Goal: Browse casually: Explore the website without a specific task or goal

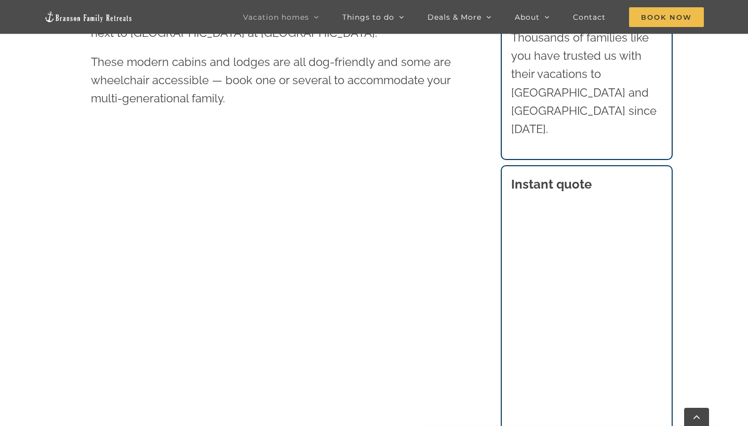
scroll to position [548, 0]
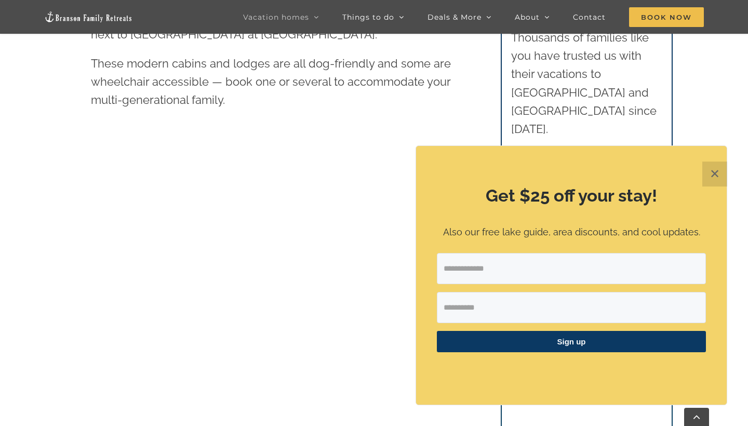
click at [717, 173] on button "✕" at bounding box center [715, 174] width 25 height 25
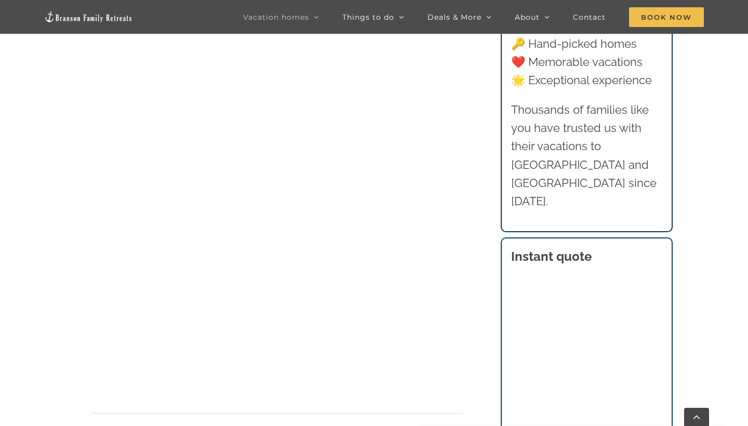
scroll to position [775, 0]
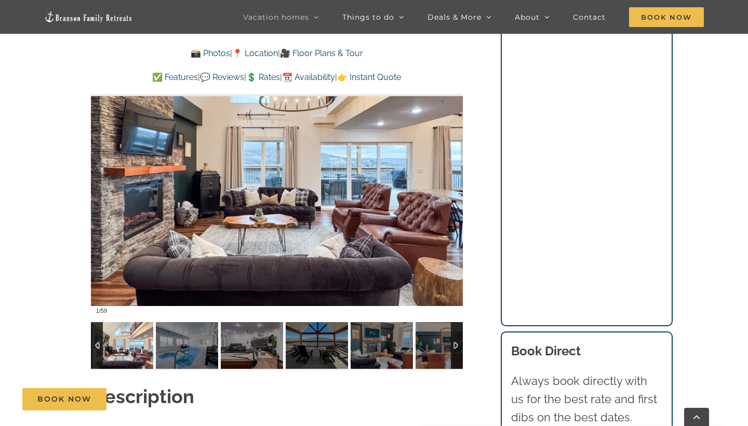
scroll to position [847, 0]
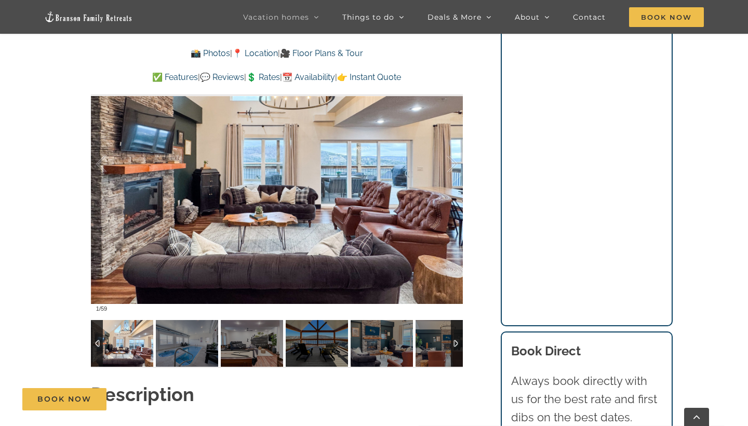
click at [125, 346] on img at bounding box center [122, 343] width 62 height 47
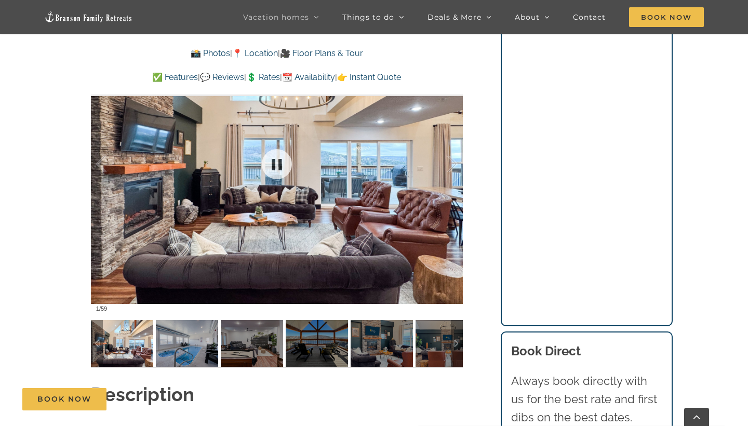
click at [249, 251] on div at bounding box center [277, 164] width 372 height 306
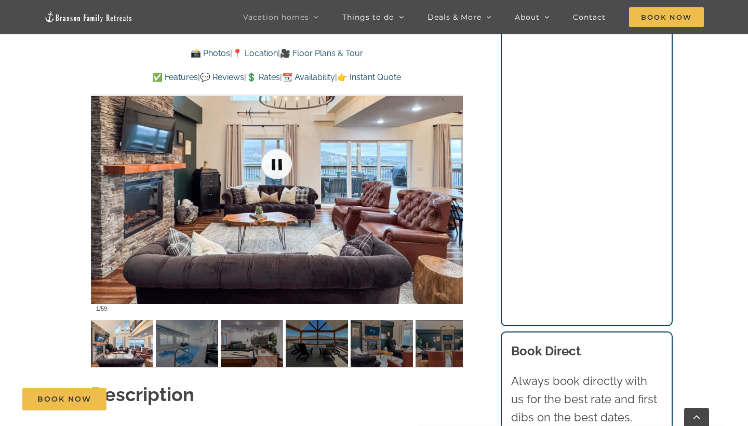
click at [275, 167] on link at bounding box center [277, 164] width 42 height 42
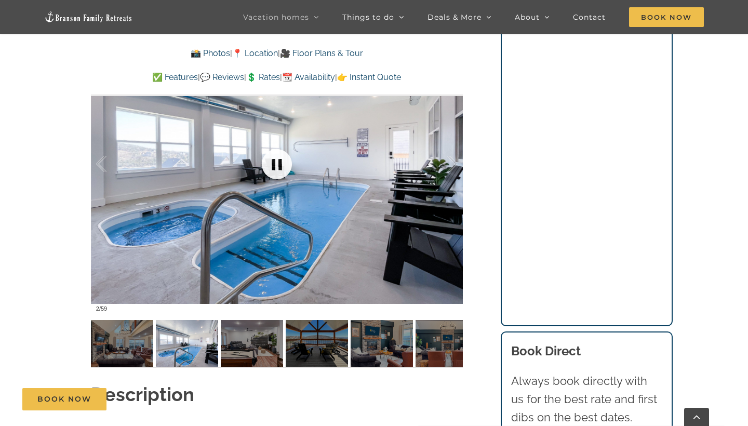
click at [283, 165] on link at bounding box center [277, 164] width 42 height 42
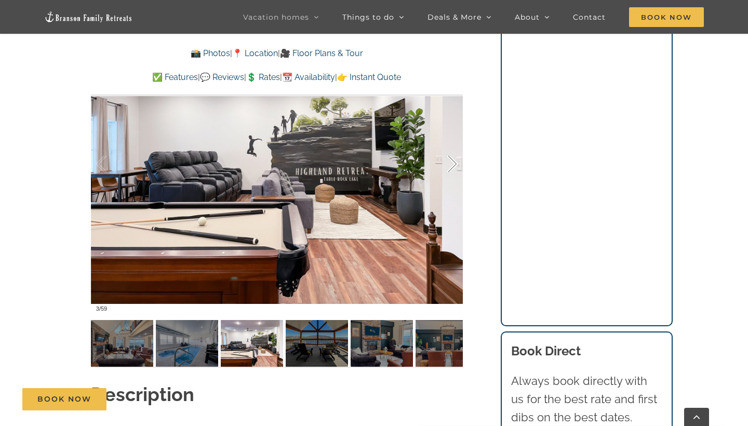
click at [449, 170] on div at bounding box center [442, 164] width 32 height 64
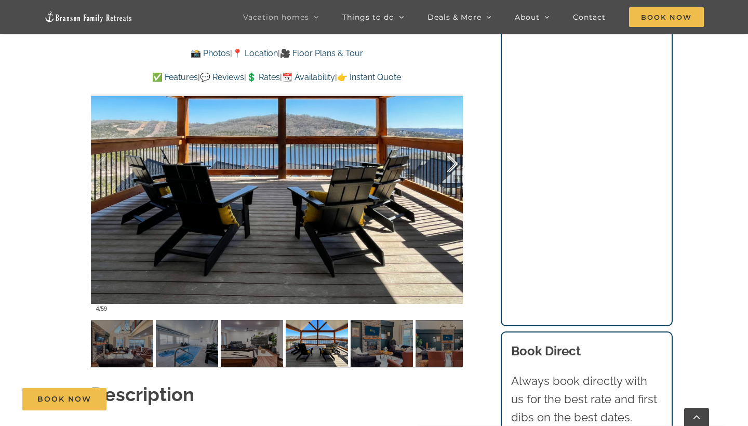
click at [449, 170] on div at bounding box center [442, 164] width 32 height 64
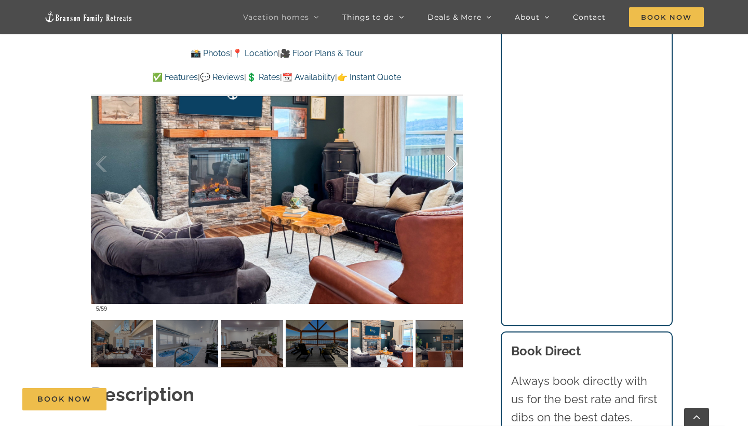
click at [449, 170] on div at bounding box center [442, 164] width 32 height 64
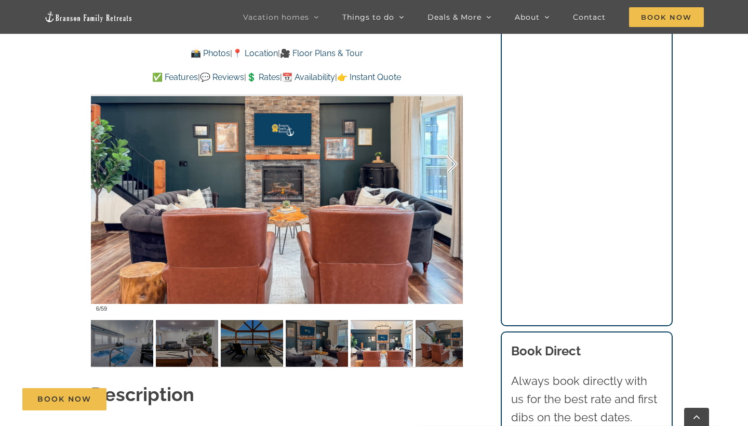
click at [449, 170] on div at bounding box center [442, 164] width 32 height 64
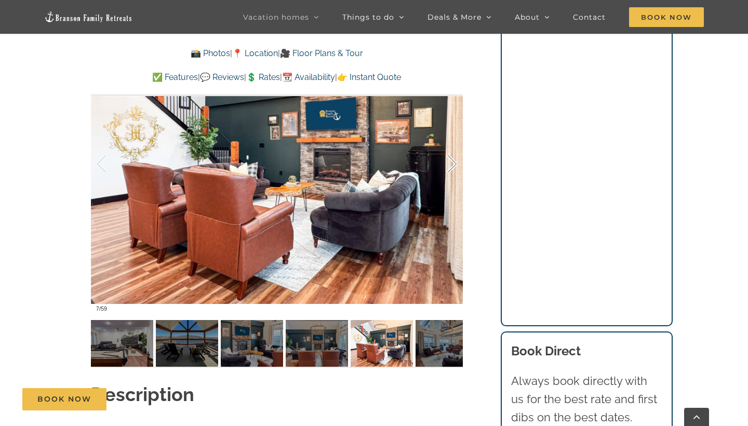
click at [449, 170] on div at bounding box center [442, 164] width 32 height 64
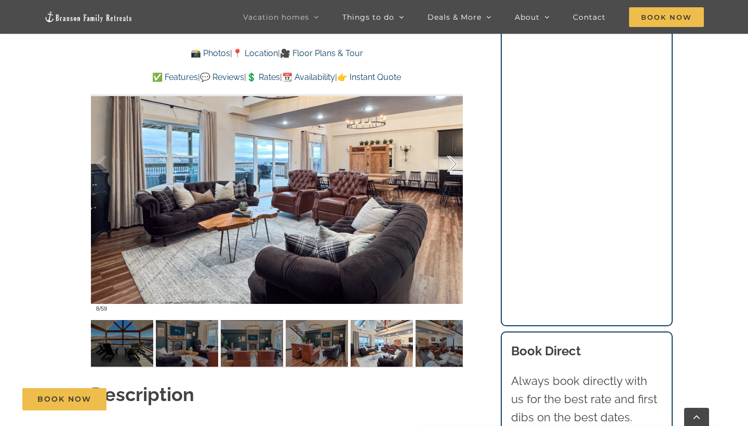
click at [449, 170] on div at bounding box center [442, 164] width 32 height 64
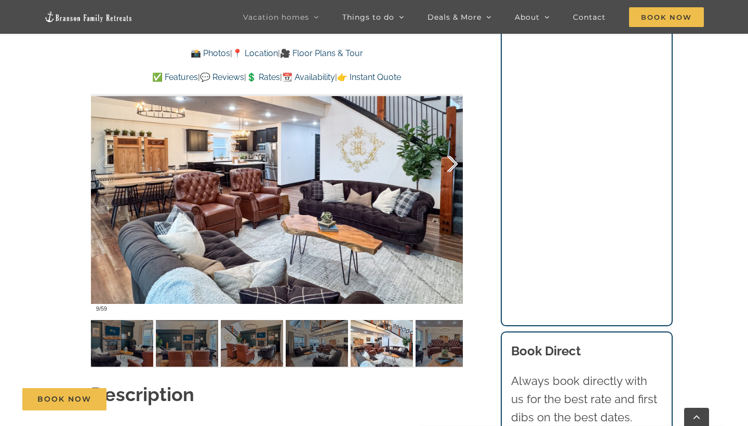
click at [449, 170] on div at bounding box center [442, 164] width 32 height 64
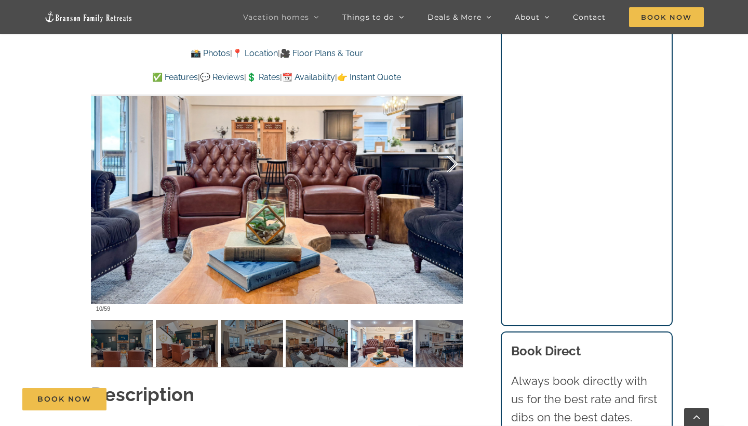
click at [449, 170] on div at bounding box center [442, 164] width 32 height 64
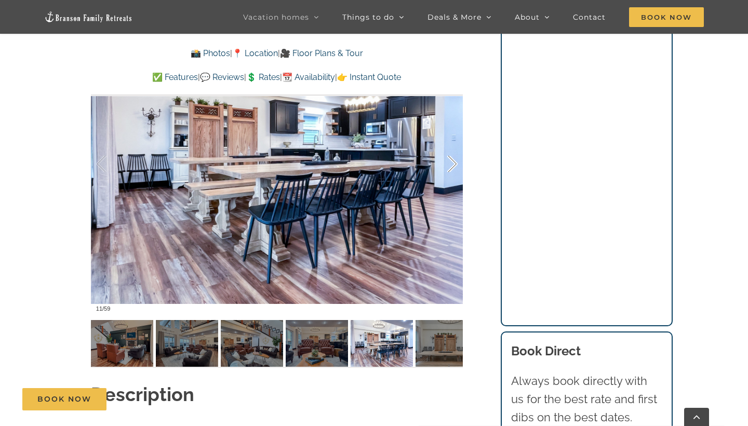
click at [449, 170] on div at bounding box center [442, 164] width 32 height 64
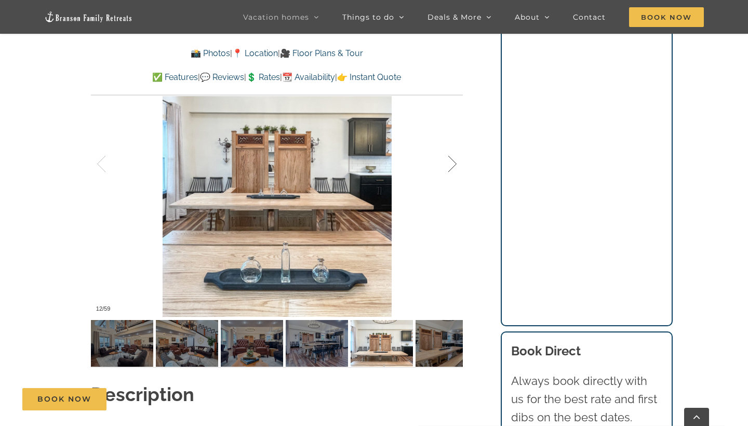
click at [449, 170] on div at bounding box center [442, 164] width 32 height 64
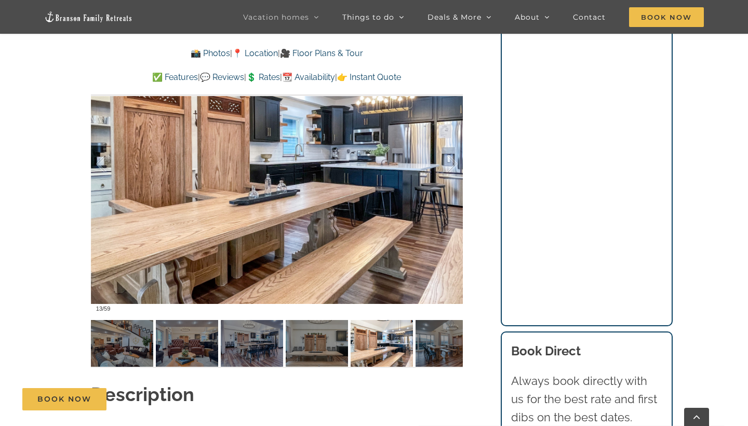
click at [460, 164] on div at bounding box center [277, 164] width 372 height 306
click at [455, 164] on div at bounding box center [442, 164] width 32 height 64
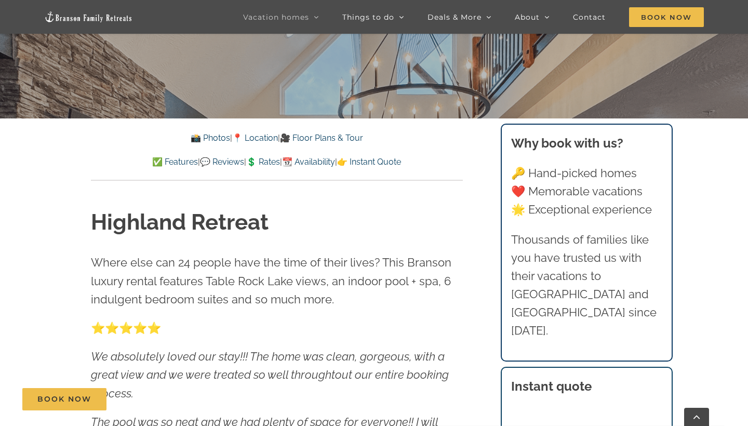
scroll to position [339, 0]
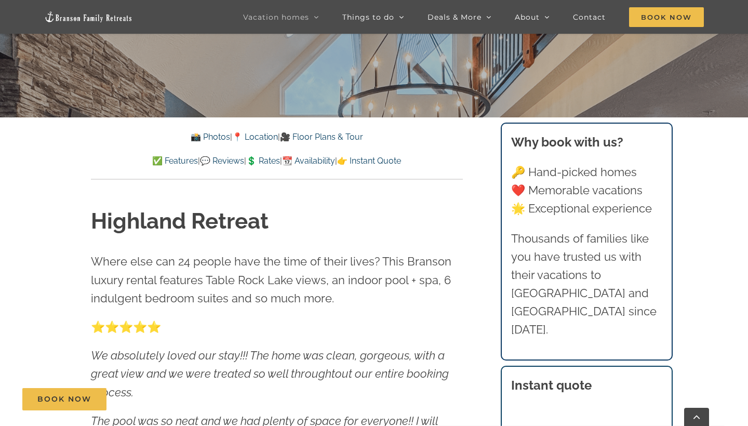
drag, startPoint x: 465, startPoint y: 168, endPoint x: 455, endPoint y: 168, distance: 9.4
click at [455, 168] on div "📸 Photos | 📍 Location | 🎥 Floor Plans & Tour ✅ Features | 💬 Reviews | 💲 Rates |…" at bounding box center [277, 148] width 414 height 62
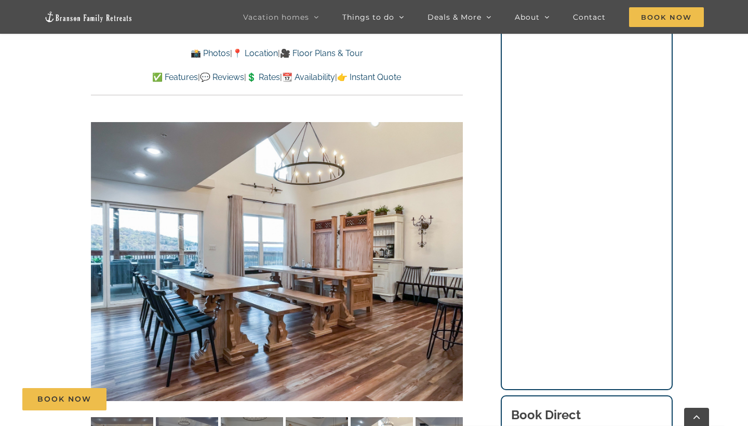
scroll to position [764, 0]
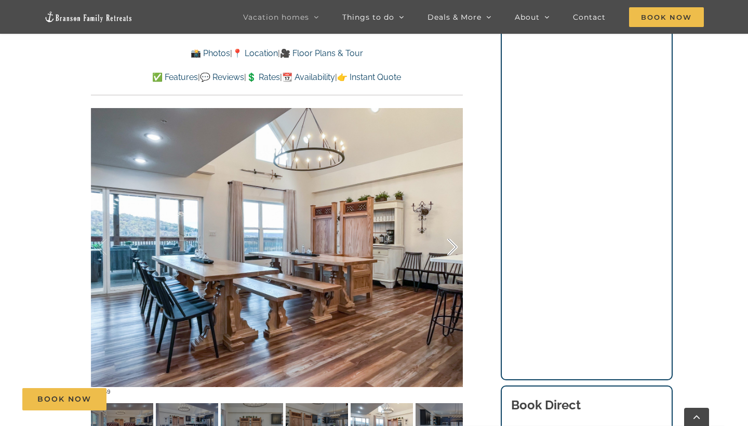
click at [450, 243] on div at bounding box center [442, 247] width 32 height 64
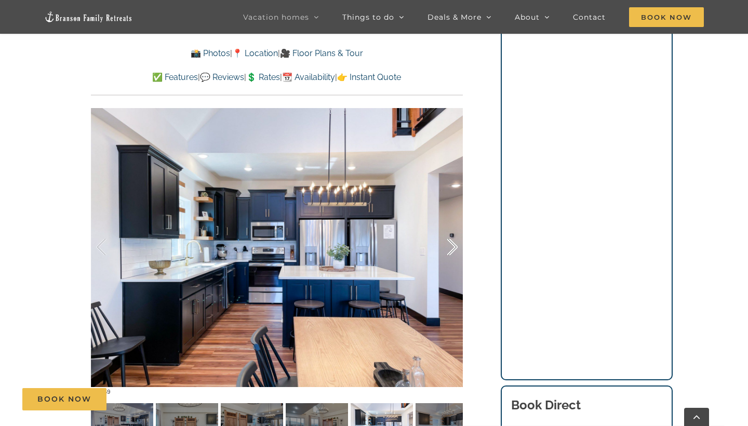
click at [450, 243] on div at bounding box center [442, 247] width 32 height 64
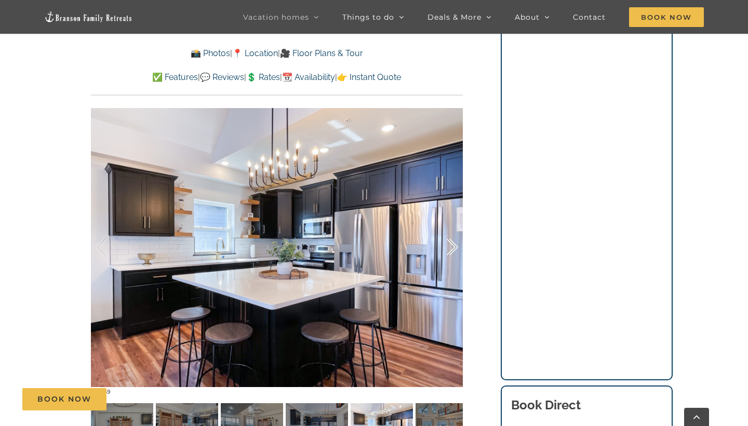
click at [450, 243] on div at bounding box center [442, 247] width 32 height 64
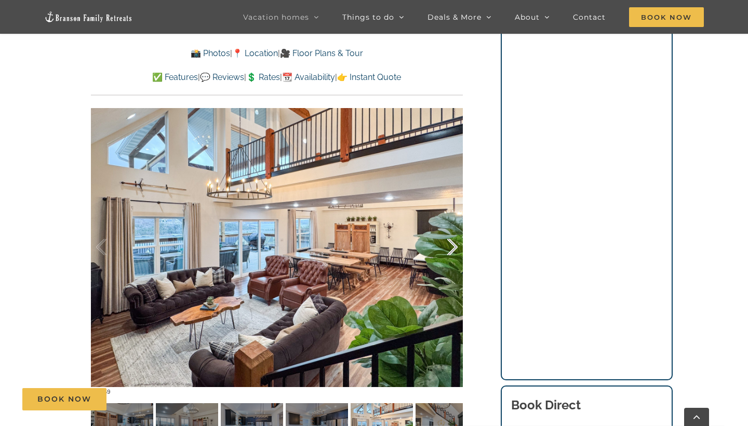
click at [450, 243] on div at bounding box center [442, 247] width 32 height 64
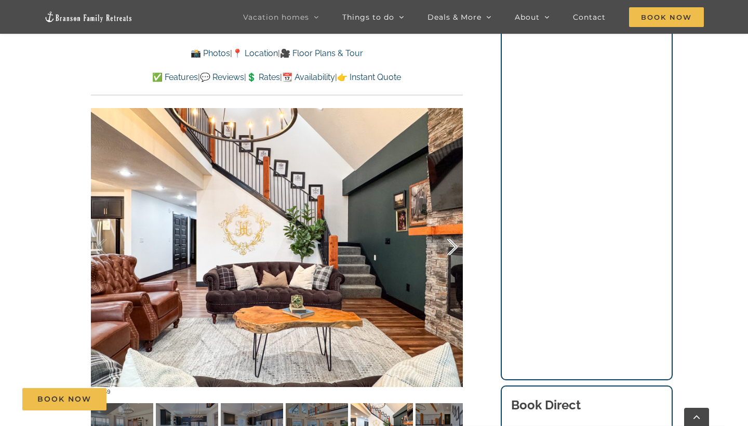
click at [450, 243] on div at bounding box center [442, 247] width 32 height 64
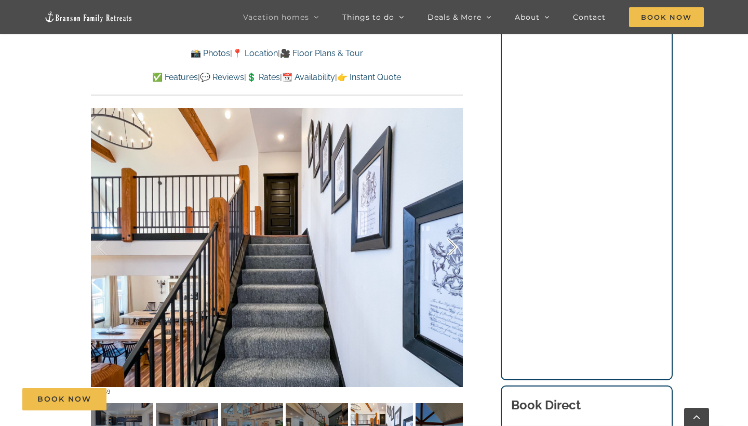
click at [450, 243] on div at bounding box center [442, 247] width 32 height 64
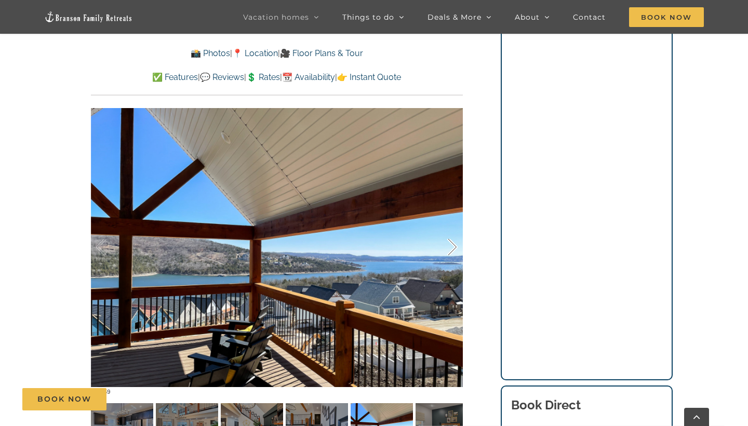
click at [450, 243] on div at bounding box center [442, 247] width 32 height 64
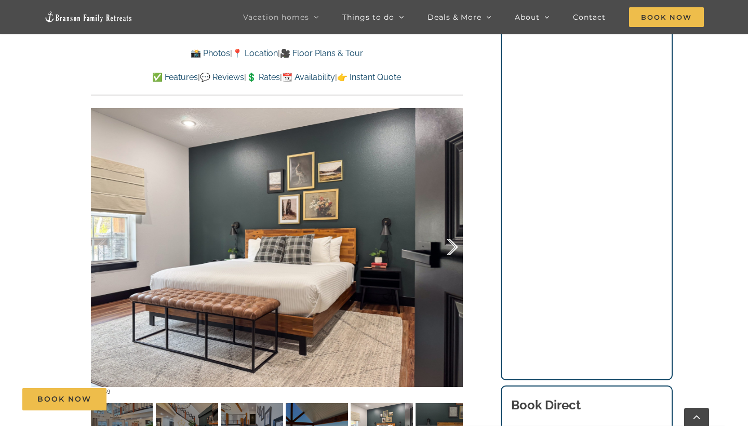
click at [450, 243] on div at bounding box center [442, 247] width 32 height 64
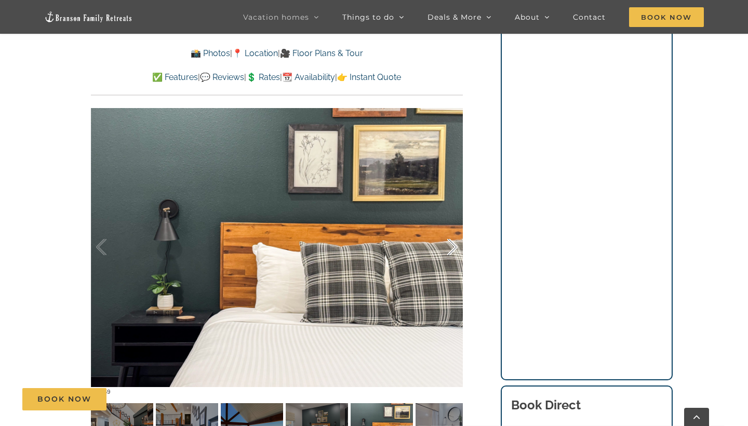
click at [450, 243] on div at bounding box center [442, 247] width 32 height 64
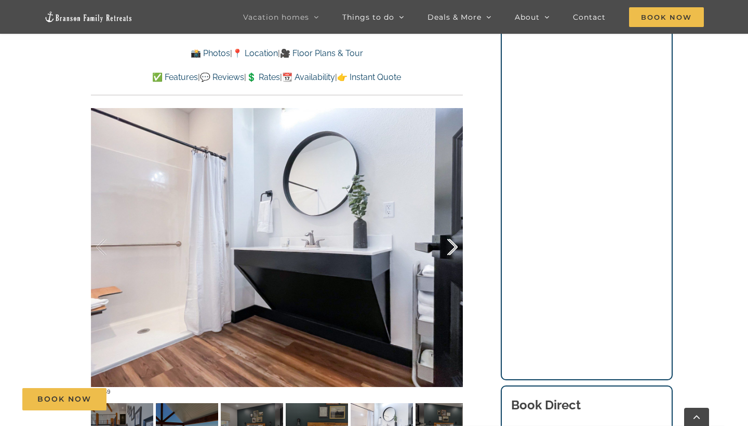
click at [450, 243] on div at bounding box center [442, 247] width 32 height 64
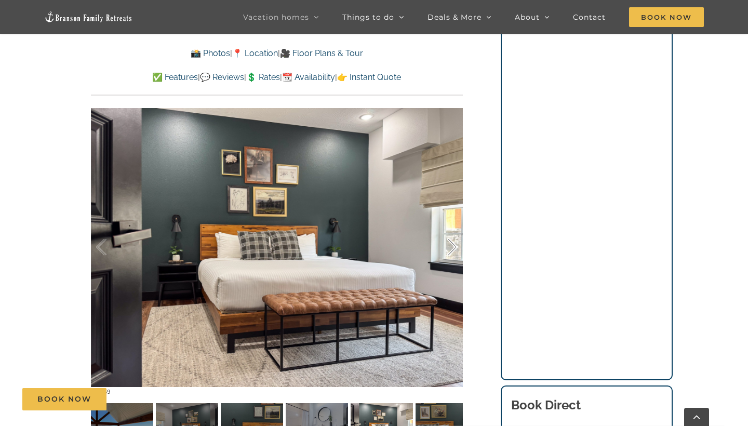
click at [450, 243] on div at bounding box center [442, 247] width 32 height 64
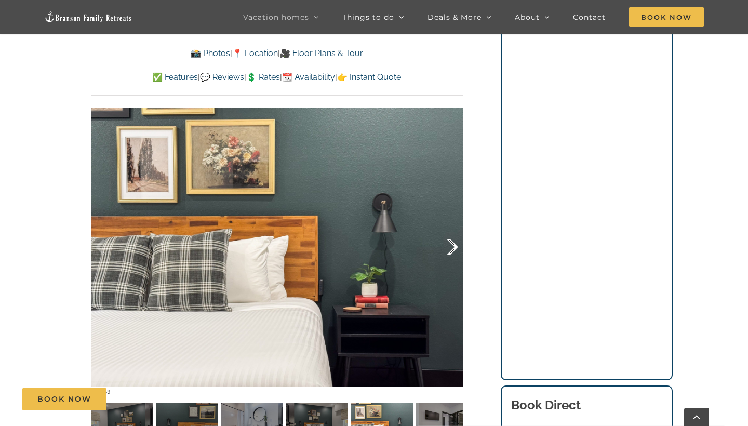
click at [450, 243] on div at bounding box center [442, 247] width 32 height 64
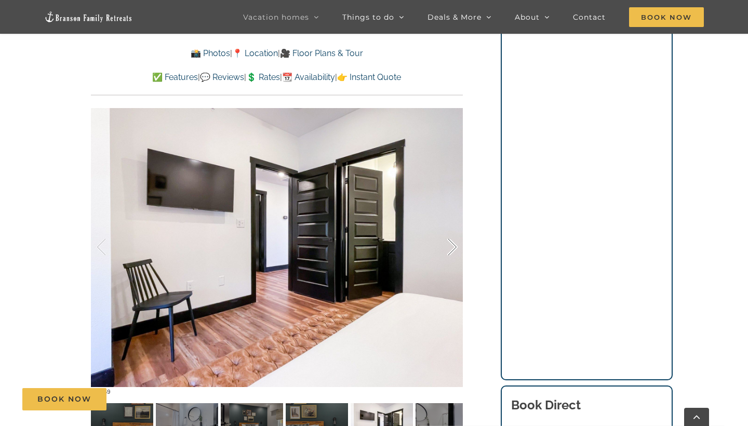
click at [450, 243] on div at bounding box center [442, 247] width 32 height 64
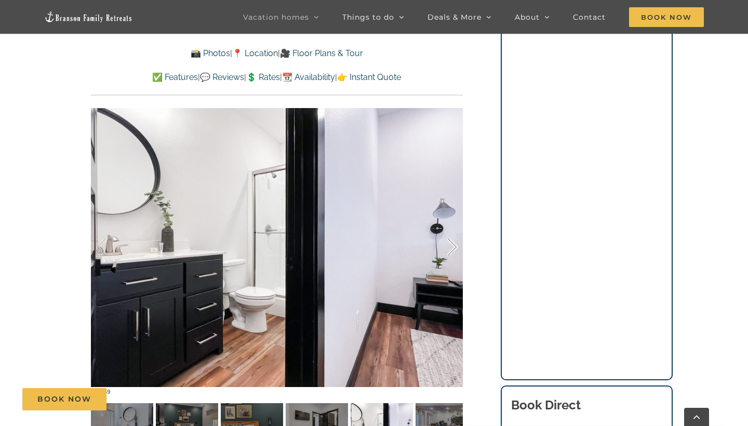
click at [450, 243] on div at bounding box center [442, 247] width 32 height 64
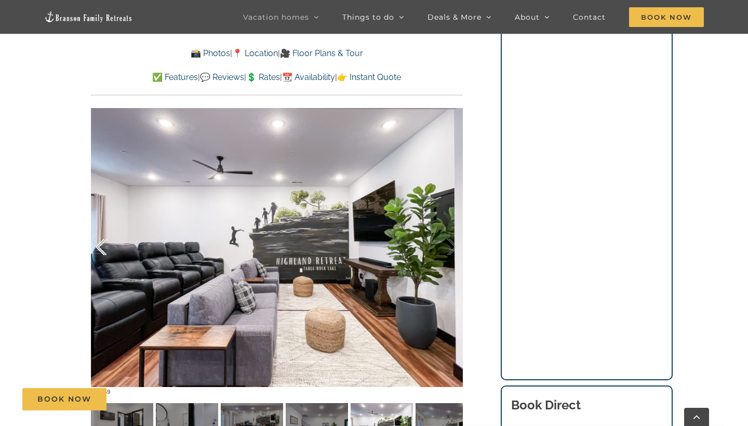
click at [99, 239] on div at bounding box center [112, 247] width 32 height 64
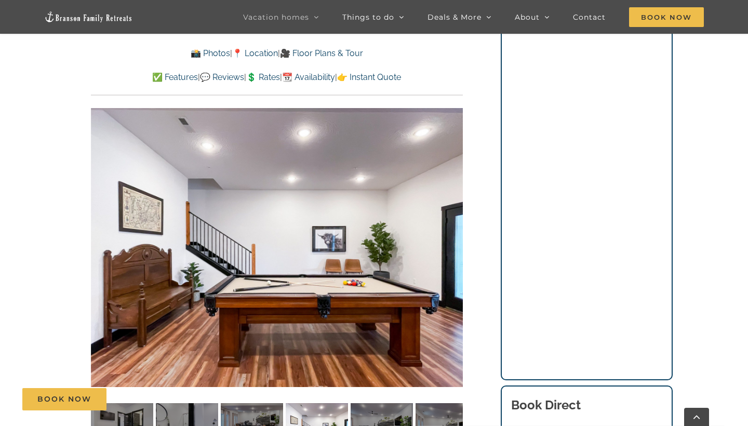
click at [99, 239] on div at bounding box center [277, 248] width 372 height 306
click at [102, 243] on div at bounding box center [112, 247] width 32 height 64
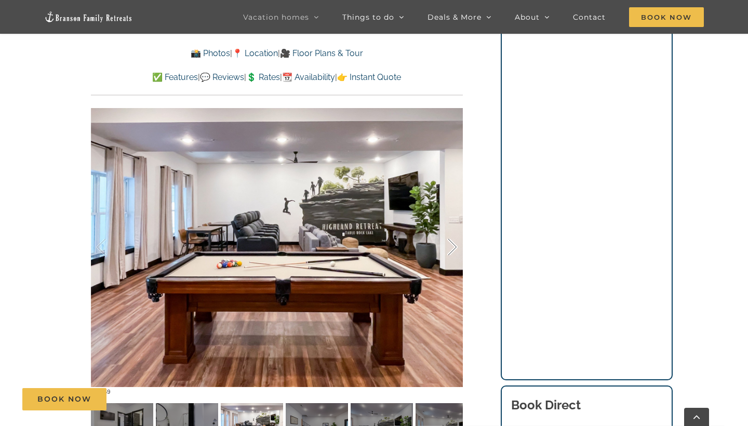
click at [448, 249] on div at bounding box center [442, 247] width 32 height 64
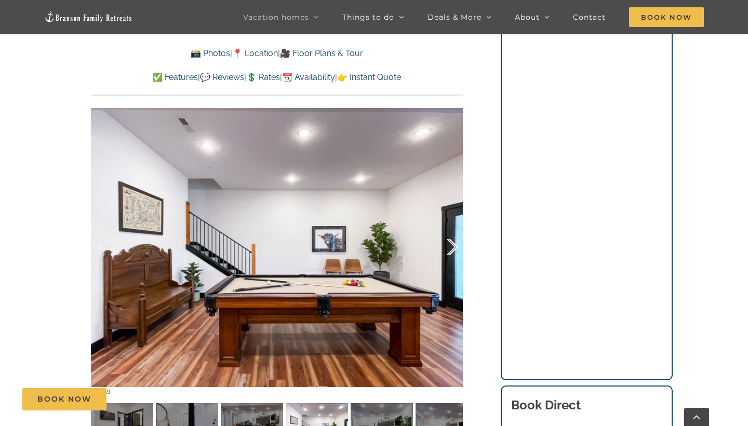
click at [448, 249] on div at bounding box center [442, 247] width 32 height 64
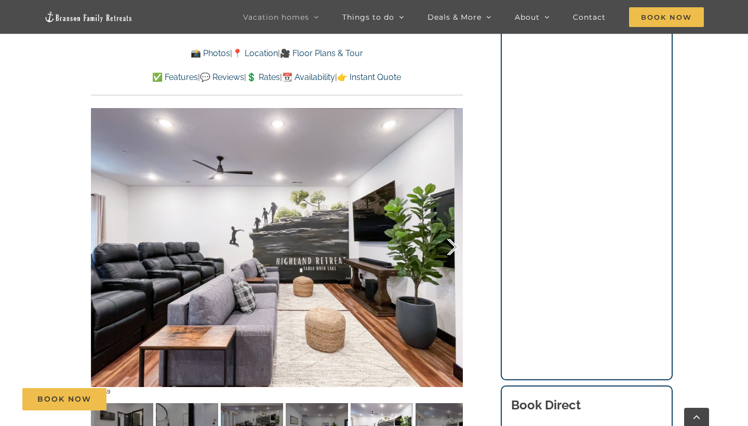
click at [448, 249] on div at bounding box center [442, 247] width 32 height 64
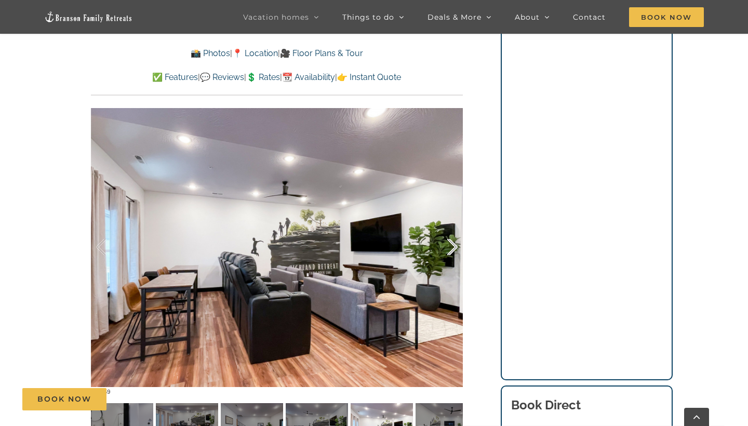
click at [448, 249] on div at bounding box center [442, 247] width 32 height 64
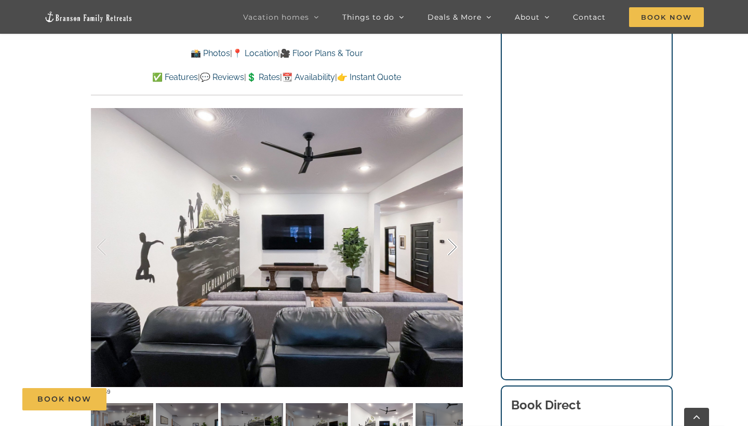
click at [448, 249] on div at bounding box center [442, 247] width 32 height 64
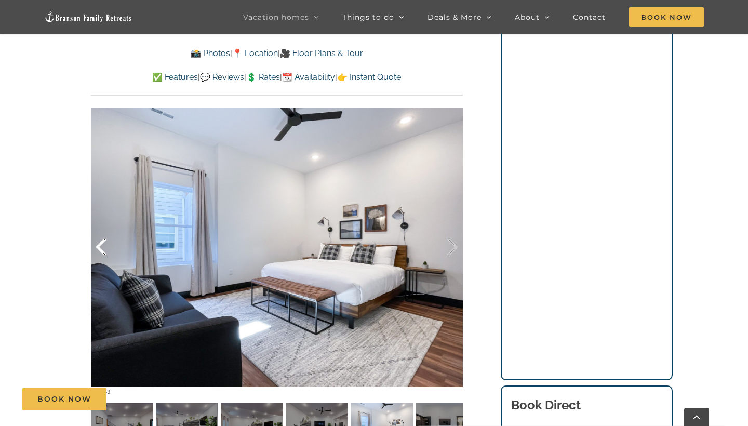
click at [99, 244] on div at bounding box center [112, 247] width 32 height 64
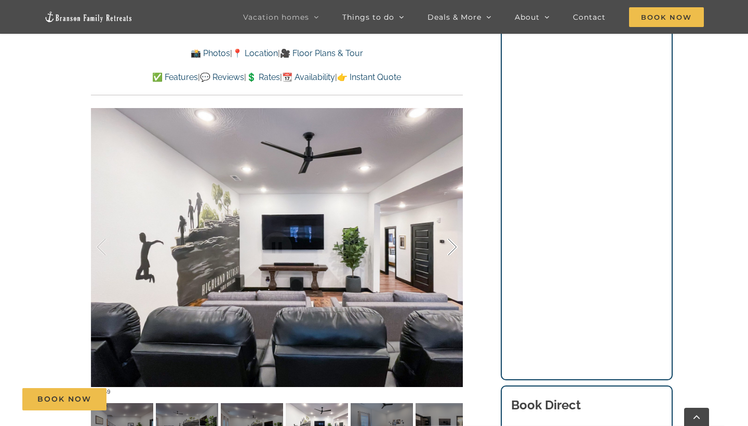
click at [448, 247] on div at bounding box center [442, 247] width 32 height 64
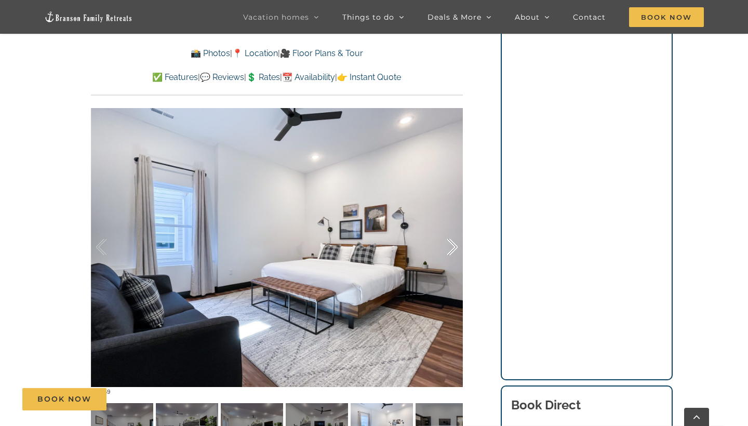
click at [448, 247] on div at bounding box center [442, 247] width 32 height 64
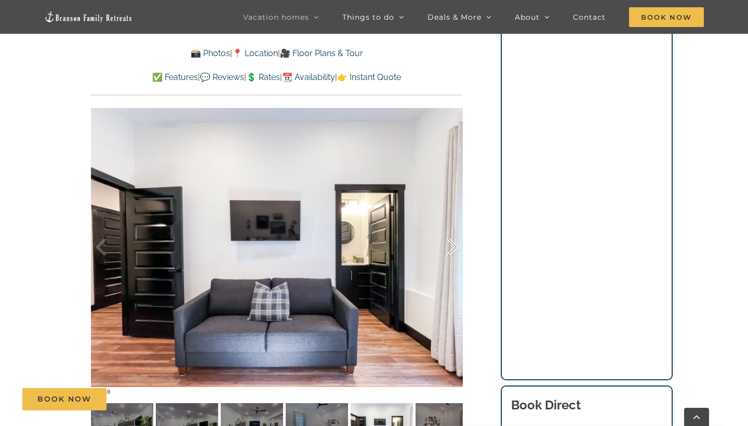
click at [448, 247] on div at bounding box center [442, 247] width 32 height 64
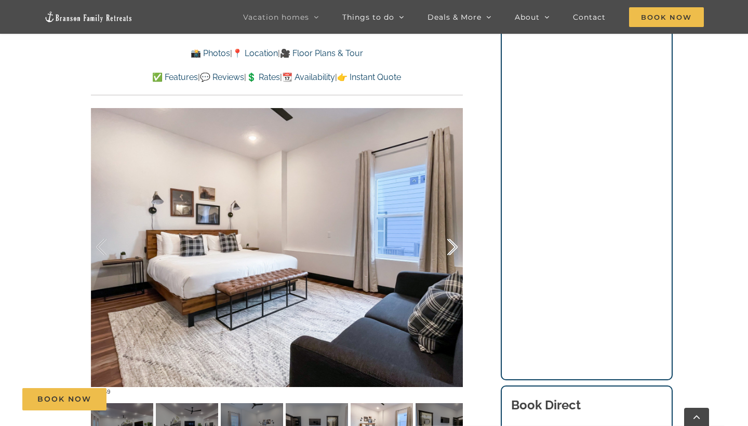
click at [448, 247] on div at bounding box center [442, 247] width 32 height 64
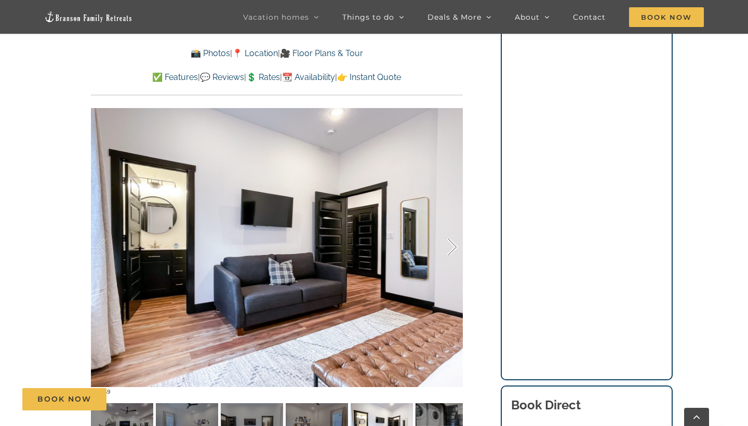
click at [448, 247] on div at bounding box center [442, 247] width 32 height 64
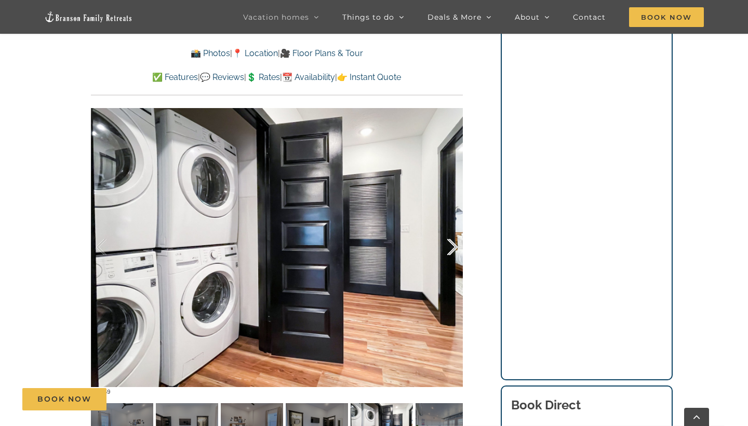
click at [448, 247] on div at bounding box center [442, 247] width 32 height 64
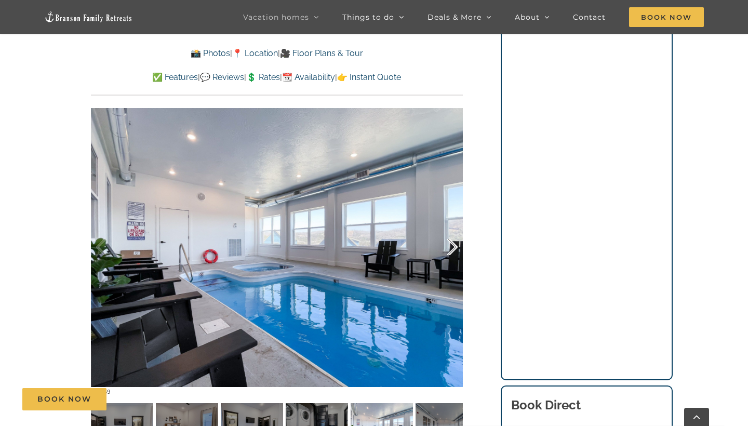
click at [448, 247] on div at bounding box center [442, 247] width 32 height 64
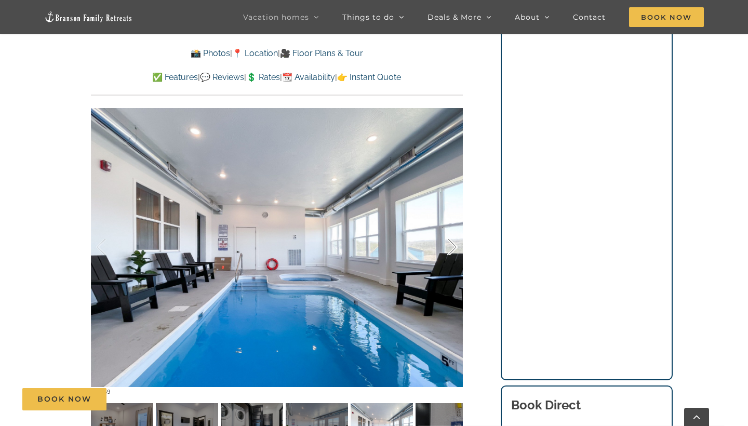
click at [448, 247] on div at bounding box center [442, 247] width 32 height 64
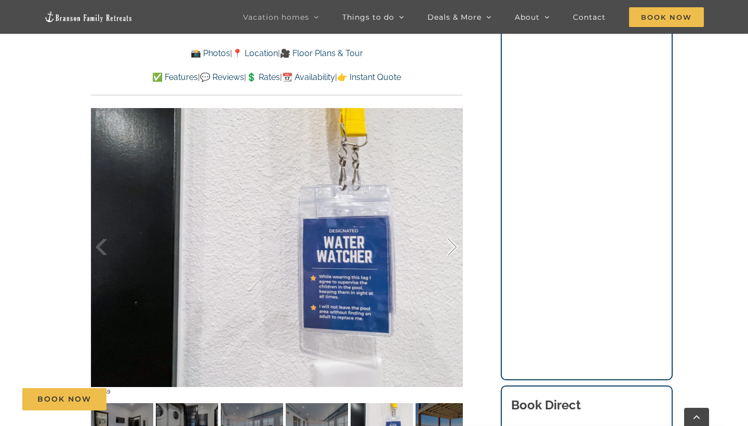
click at [448, 247] on div at bounding box center [442, 247] width 32 height 64
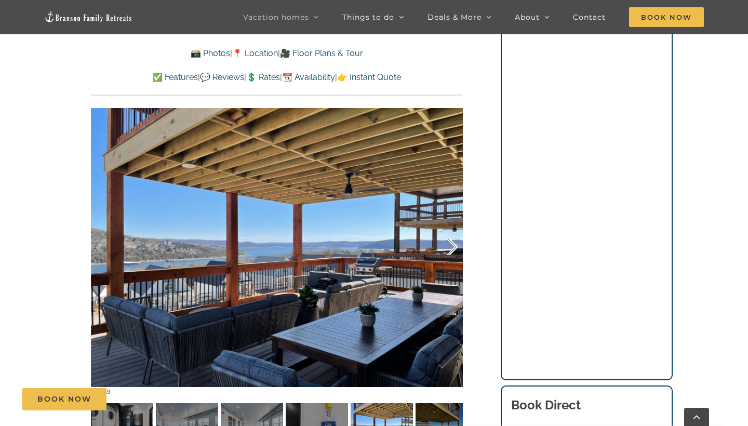
click at [448, 247] on div at bounding box center [442, 247] width 32 height 64
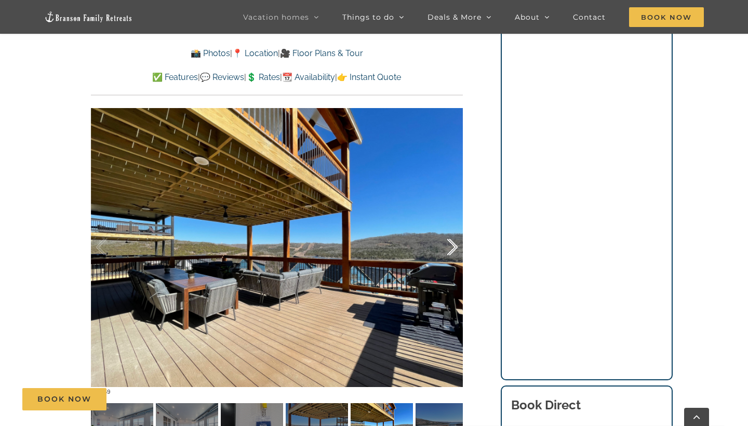
click at [448, 247] on div at bounding box center [442, 247] width 32 height 64
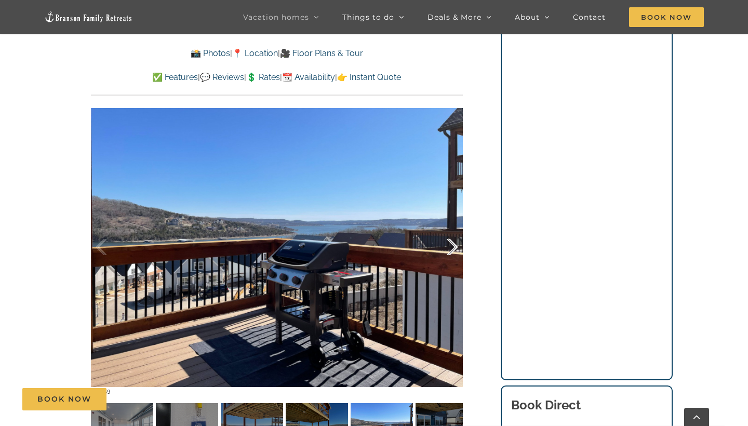
click at [448, 247] on div at bounding box center [442, 247] width 32 height 64
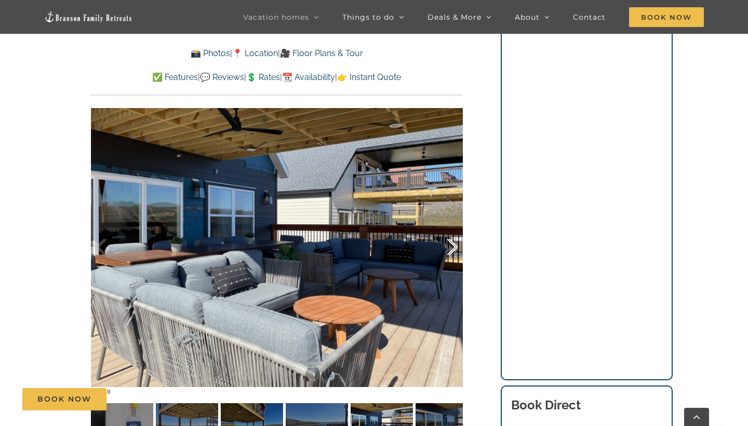
click at [448, 247] on div at bounding box center [442, 247] width 32 height 64
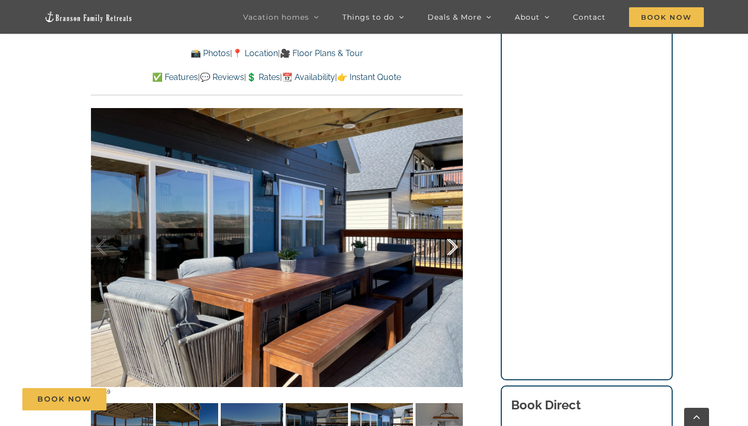
click at [448, 247] on div at bounding box center [442, 247] width 32 height 64
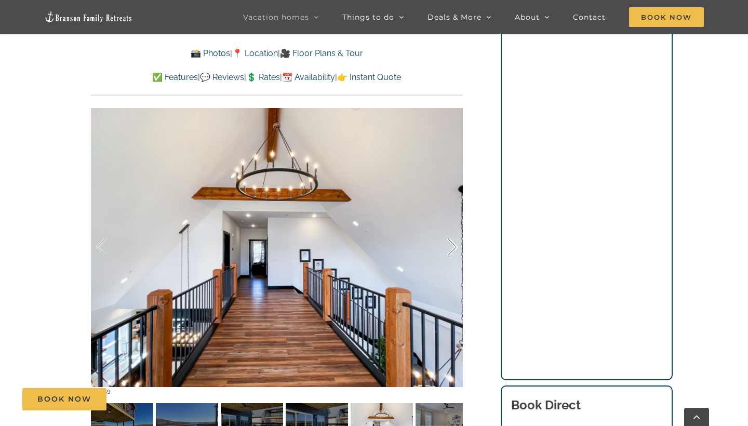
click at [448, 247] on div at bounding box center [442, 247] width 32 height 64
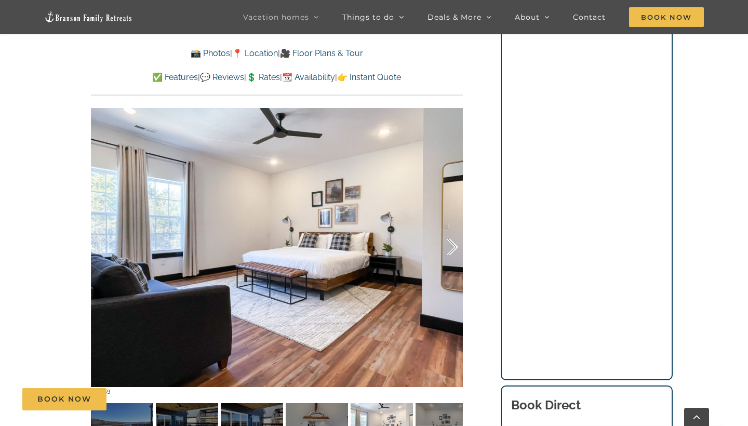
click at [448, 247] on div at bounding box center [442, 247] width 32 height 64
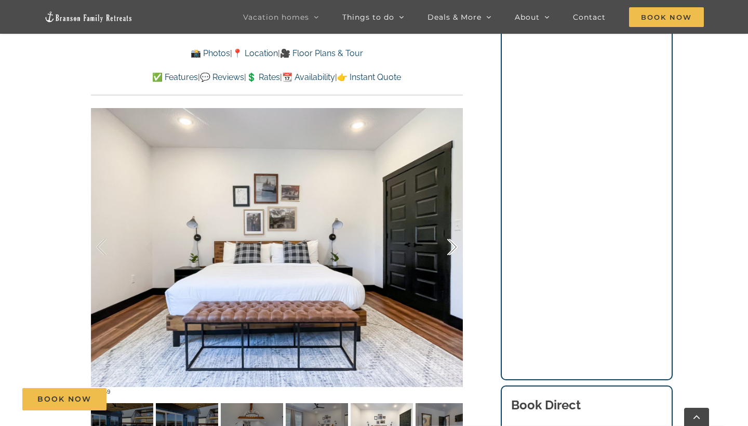
click at [453, 246] on div at bounding box center [442, 247] width 32 height 64
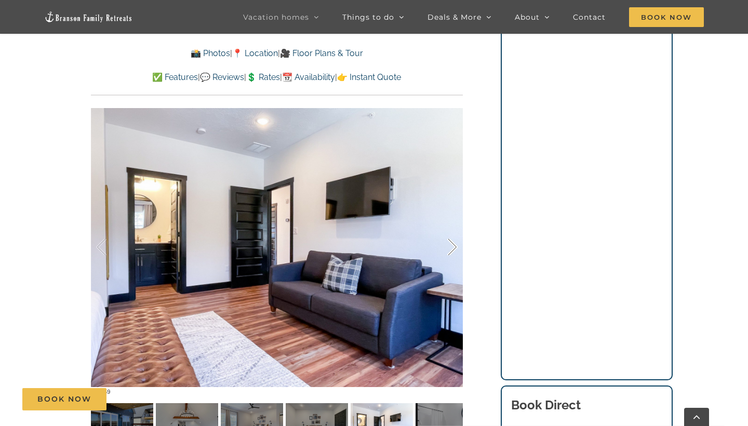
click at [453, 246] on div at bounding box center [442, 247] width 32 height 64
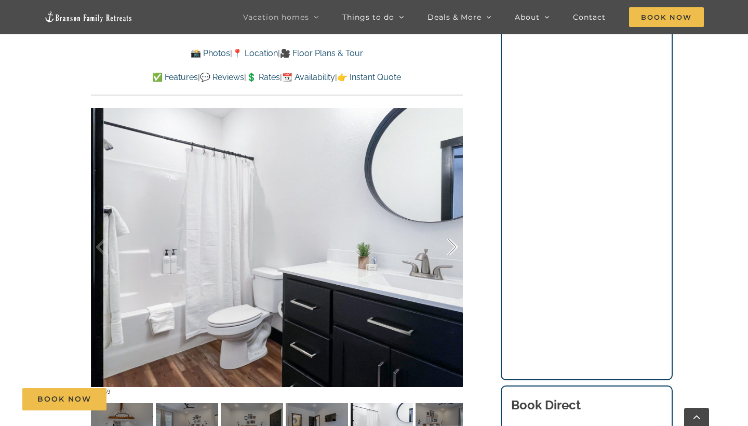
click at [453, 246] on div at bounding box center [442, 247] width 32 height 64
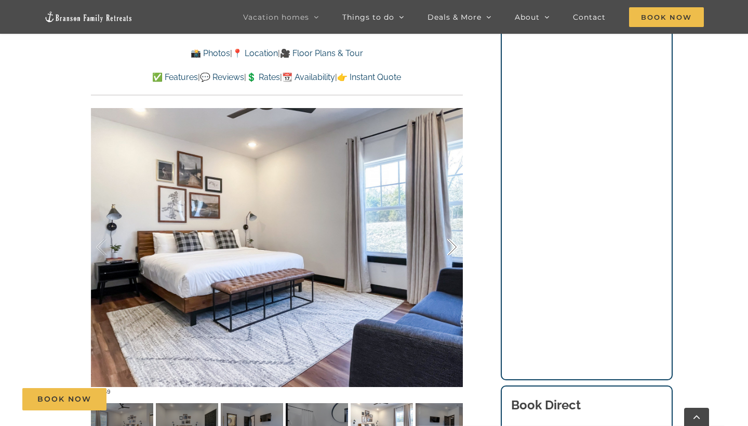
click at [453, 246] on div at bounding box center [442, 247] width 32 height 64
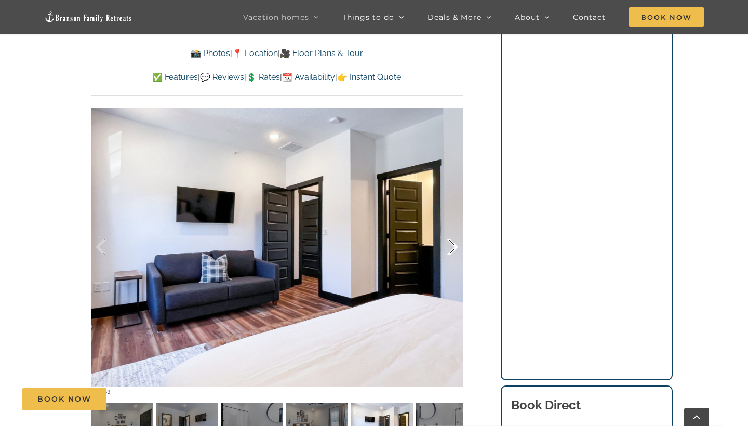
click at [453, 246] on div at bounding box center [442, 247] width 32 height 64
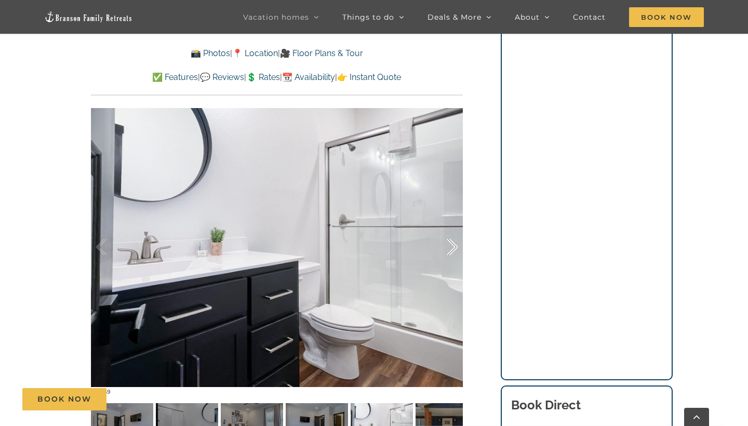
click at [453, 246] on div at bounding box center [442, 247] width 32 height 64
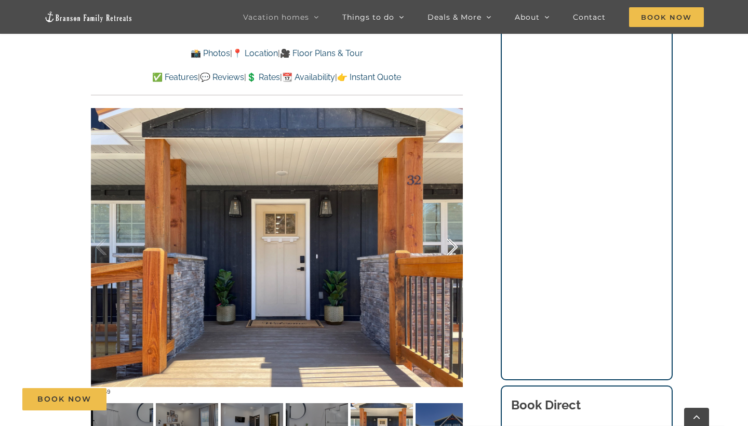
click at [453, 246] on div at bounding box center [442, 247] width 32 height 64
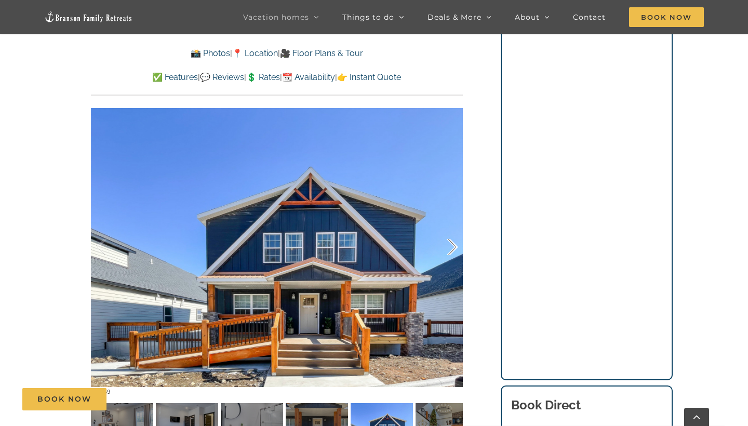
click at [453, 246] on div at bounding box center [442, 247] width 32 height 64
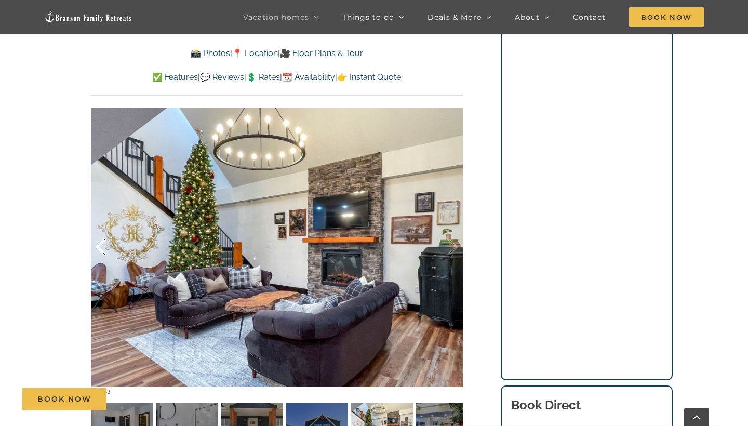
click at [98, 247] on div at bounding box center [112, 247] width 32 height 64
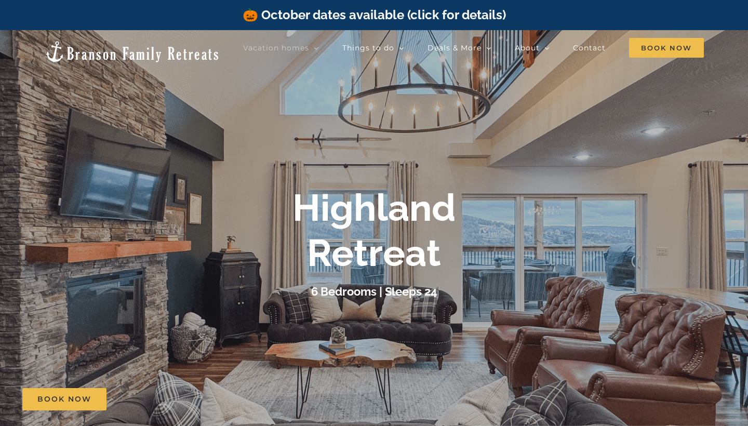
scroll to position [0, 0]
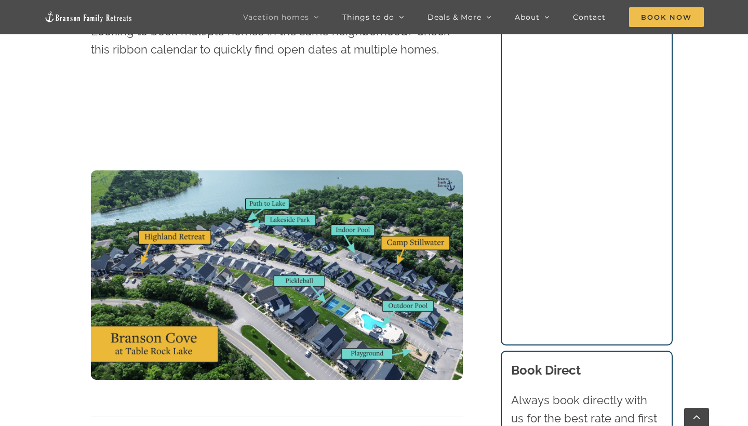
scroll to position [783, 0]
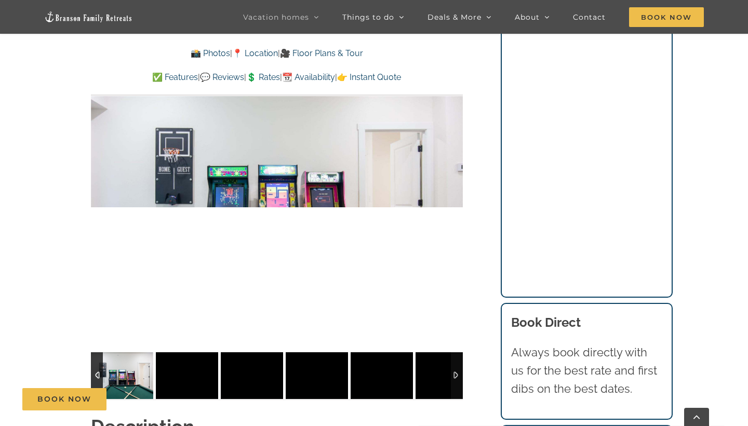
scroll to position [834, 0]
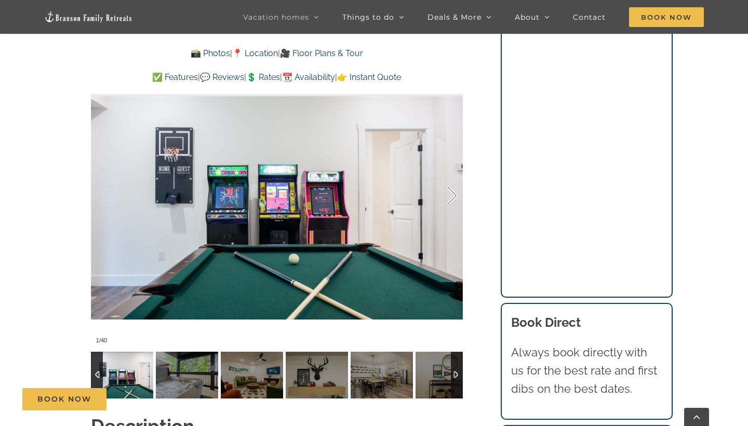
click at [453, 202] on div at bounding box center [442, 196] width 32 height 64
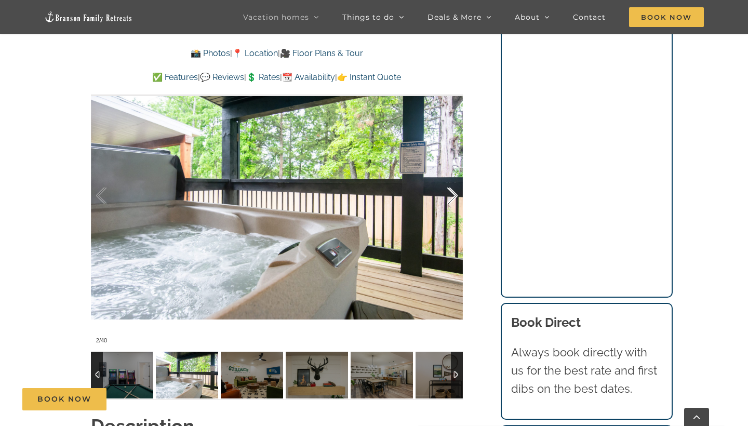
click at [453, 202] on div at bounding box center [442, 196] width 32 height 64
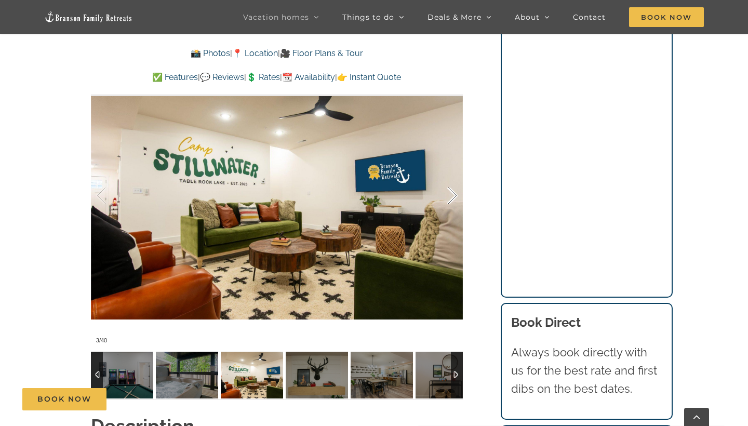
click at [453, 202] on div at bounding box center [442, 196] width 32 height 64
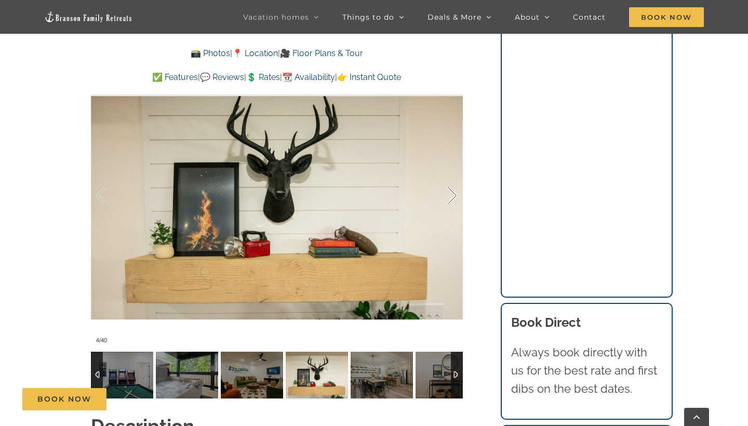
click at [453, 202] on div at bounding box center [442, 196] width 32 height 64
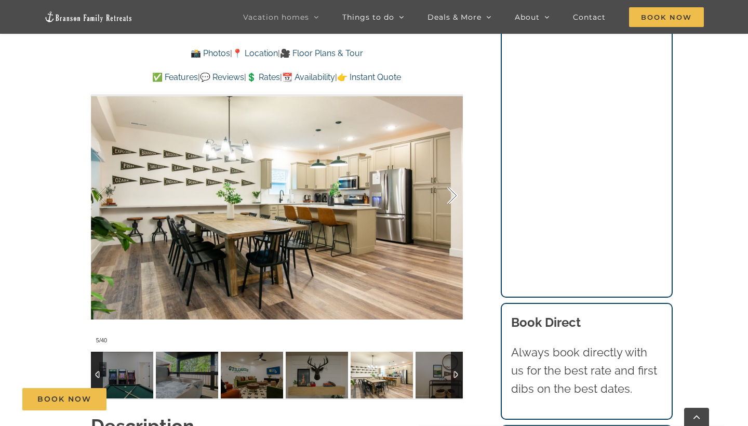
click at [453, 202] on div at bounding box center [442, 196] width 32 height 64
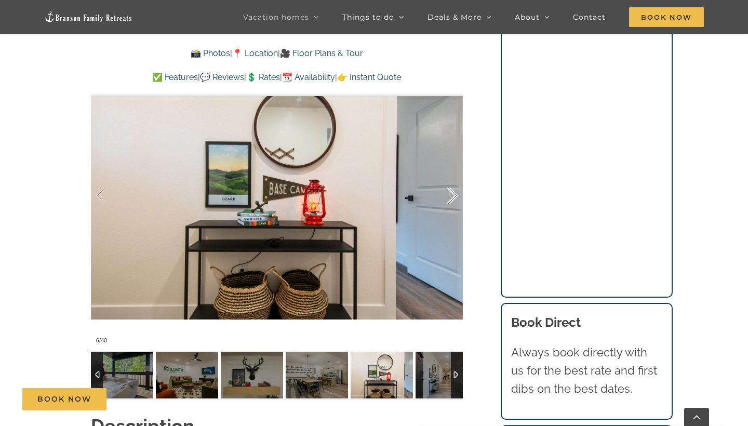
click at [453, 202] on div at bounding box center [442, 196] width 32 height 64
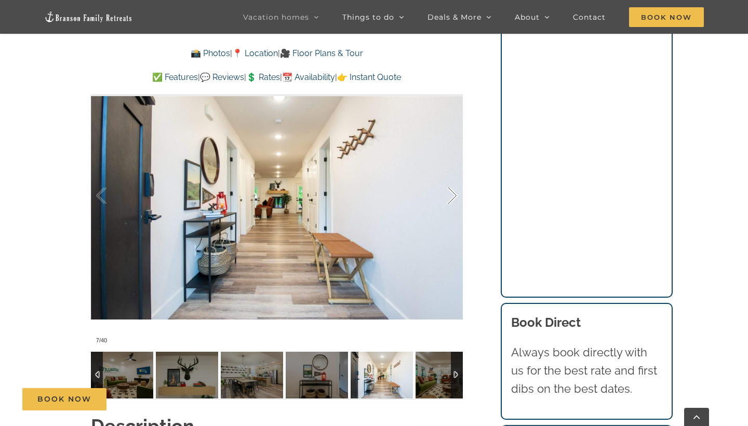
click at [453, 202] on div at bounding box center [442, 196] width 32 height 64
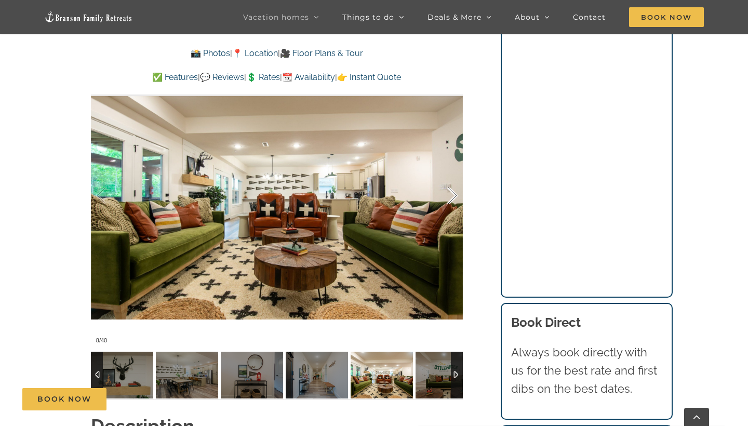
click at [453, 202] on div at bounding box center [442, 196] width 32 height 64
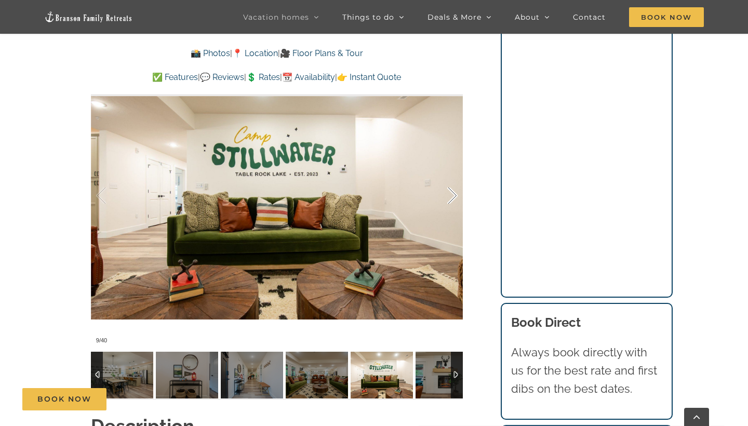
click at [453, 202] on div at bounding box center [442, 196] width 32 height 64
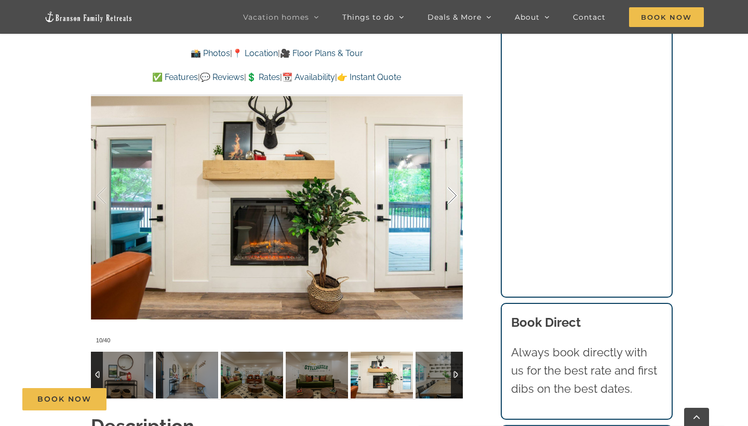
click at [453, 202] on div at bounding box center [442, 196] width 32 height 64
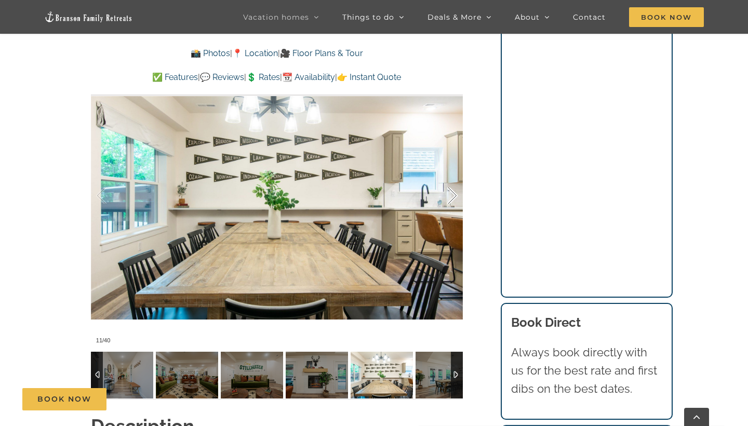
click at [453, 202] on div at bounding box center [442, 196] width 32 height 64
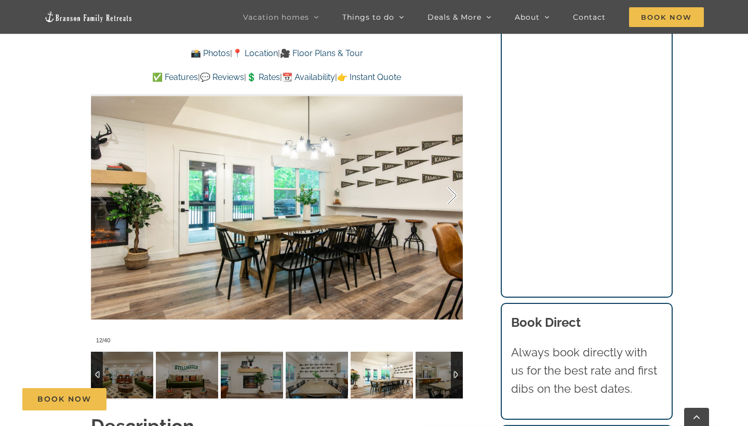
click at [453, 202] on div at bounding box center [442, 196] width 32 height 64
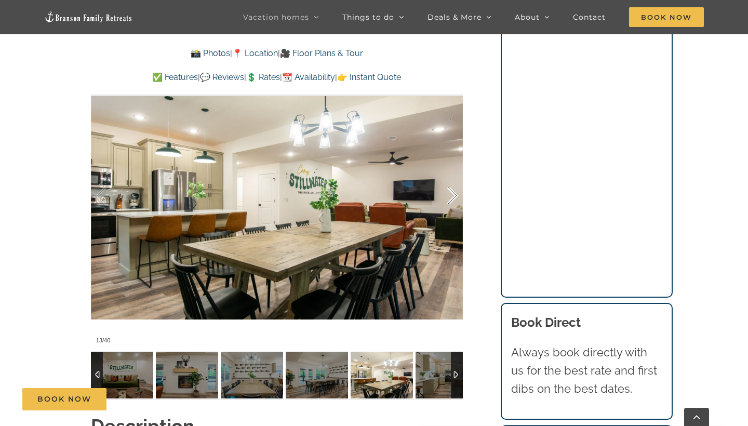
click at [453, 202] on div at bounding box center [442, 196] width 32 height 64
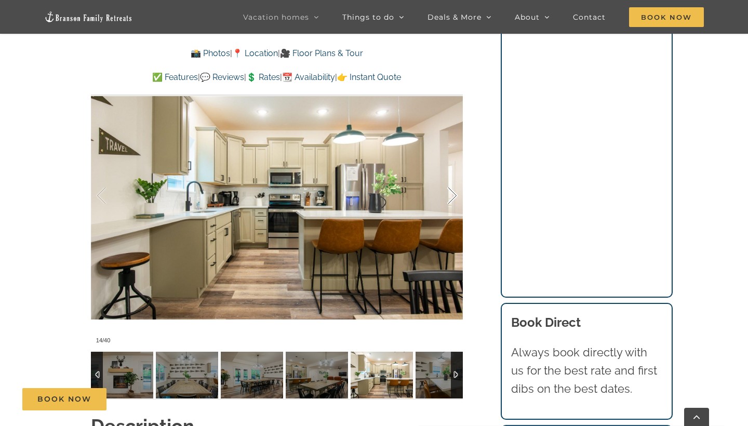
click at [453, 202] on div at bounding box center [442, 196] width 32 height 64
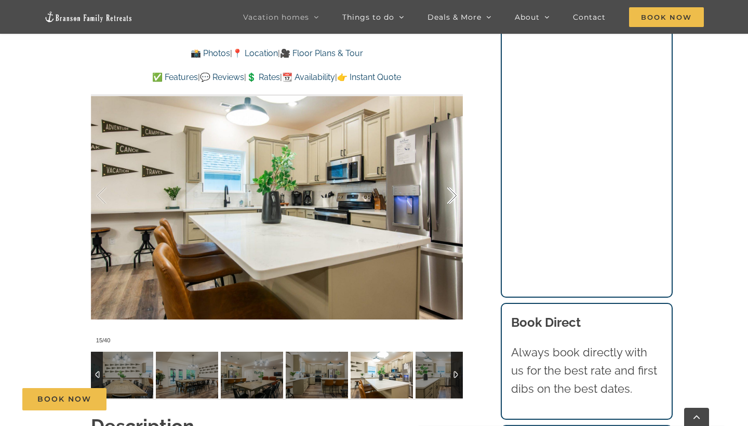
click at [453, 202] on div at bounding box center [442, 196] width 32 height 64
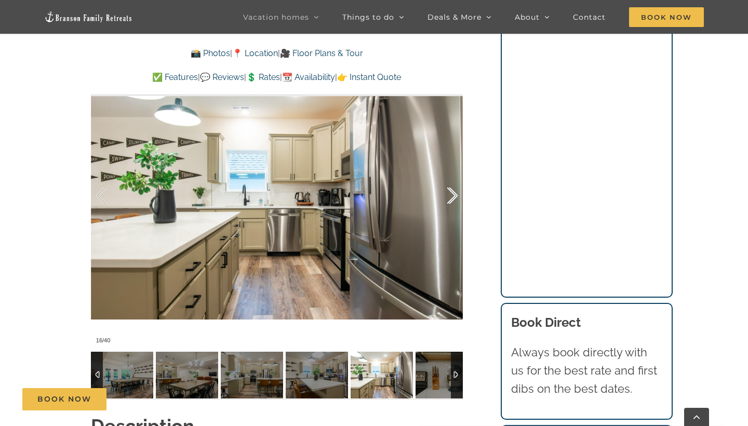
click at [453, 202] on div at bounding box center [442, 196] width 32 height 64
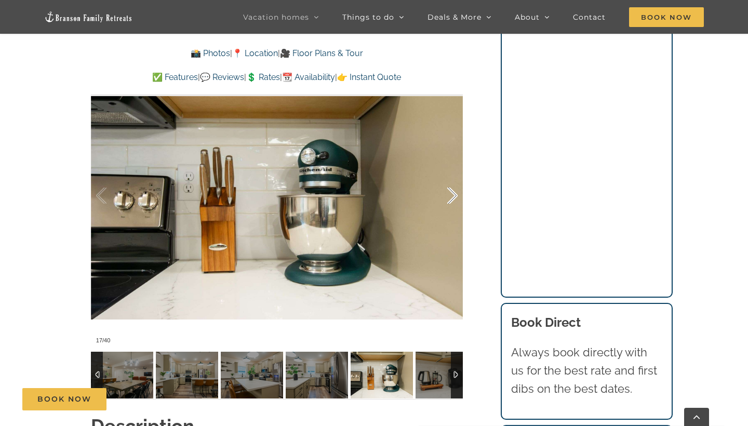
click at [453, 202] on div at bounding box center [442, 196] width 32 height 64
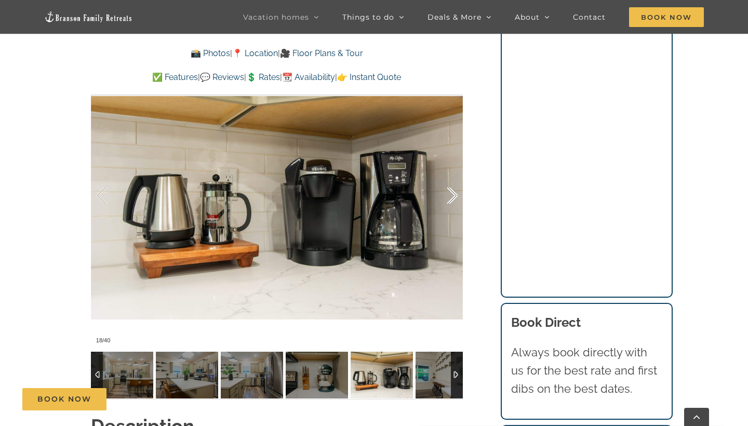
click at [453, 202] on div at bounding box center [442, 196] width 32 height 64
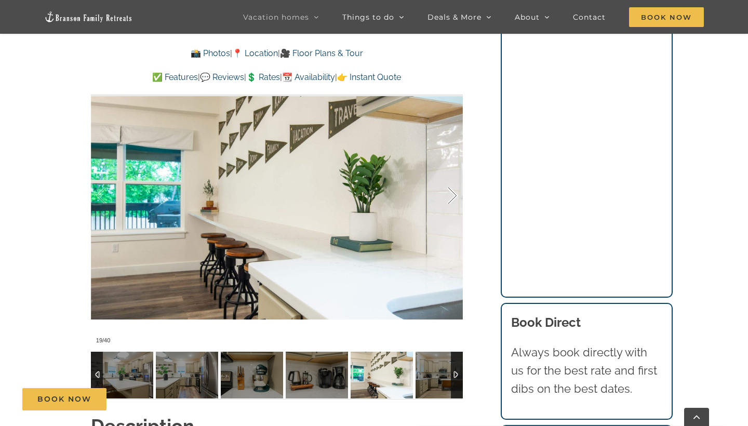
click at [453, 202] on div at bounding box center [442, 196] width 32 height 64
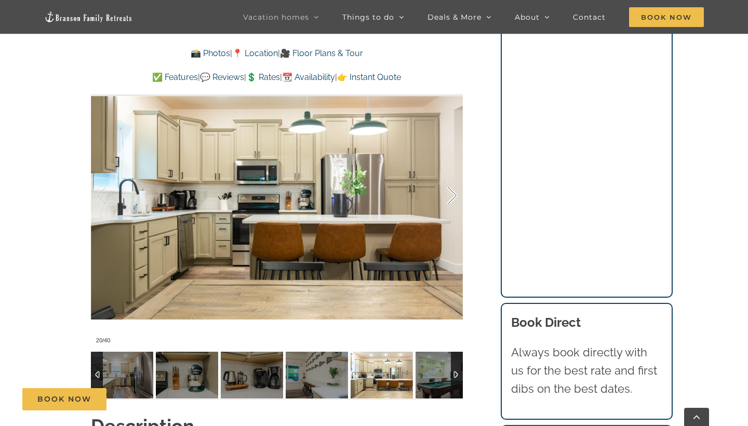
click at [453, 202] on div at bounding box center [442, 196] width 32 height 64
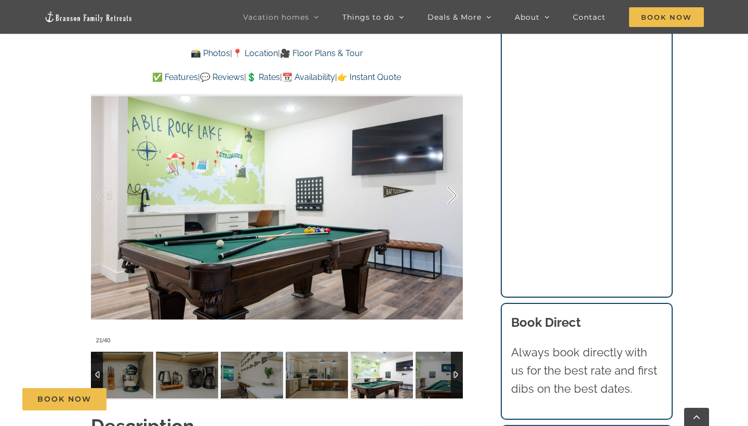
click at [453, 202] on div at bounding box center [442, 196] width 32 height 64
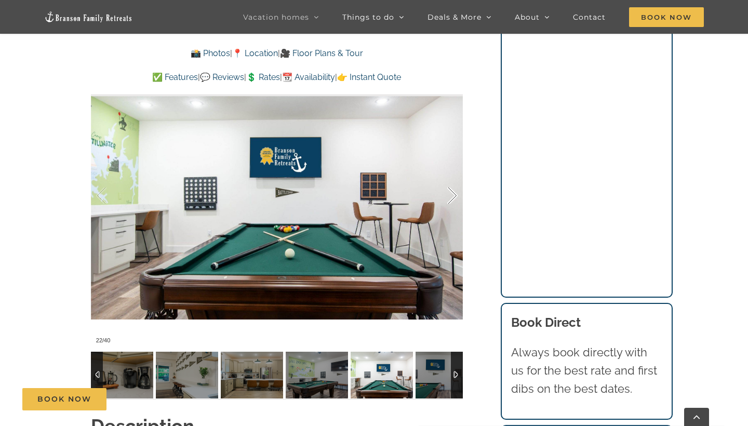
click at [453, 202] on div at bounding box center [442, 196] width 32 height 64
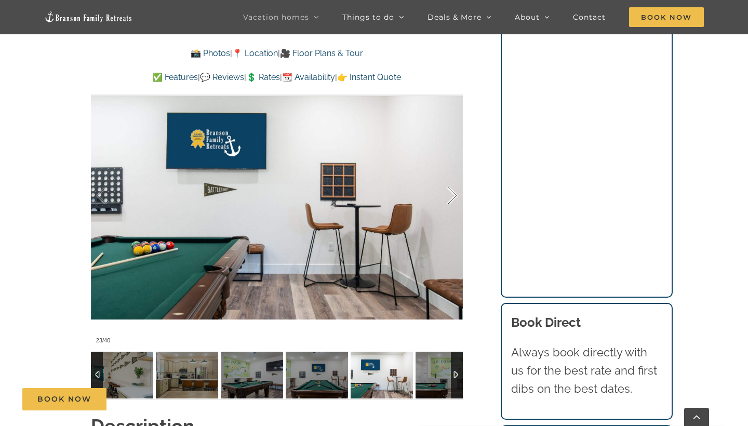
click at [453, 202] on div at bounding box center [442, 196] width 32 height 64
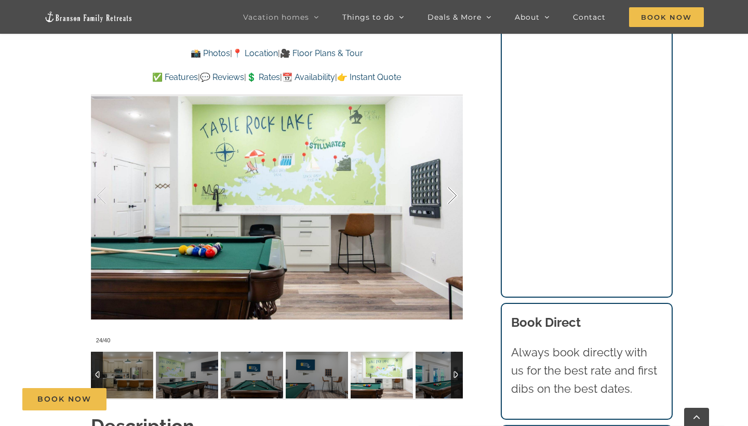
click at [453, 202] on div at bounding box center [442, 196] width 32 height 64
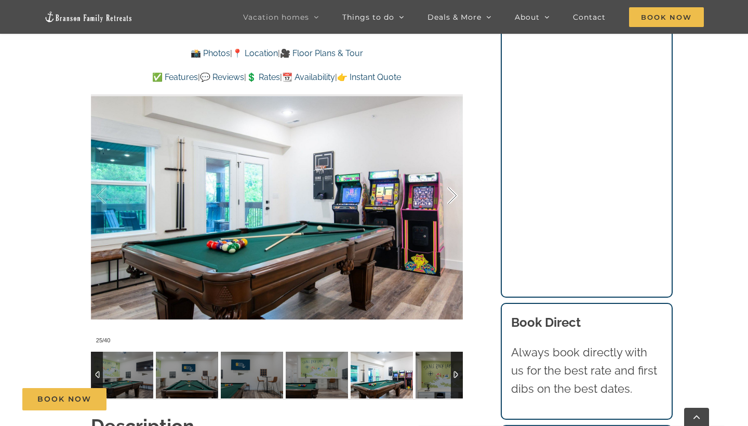
click at [453, 202] on div at bounding box center [442, 196] width 32 height 64
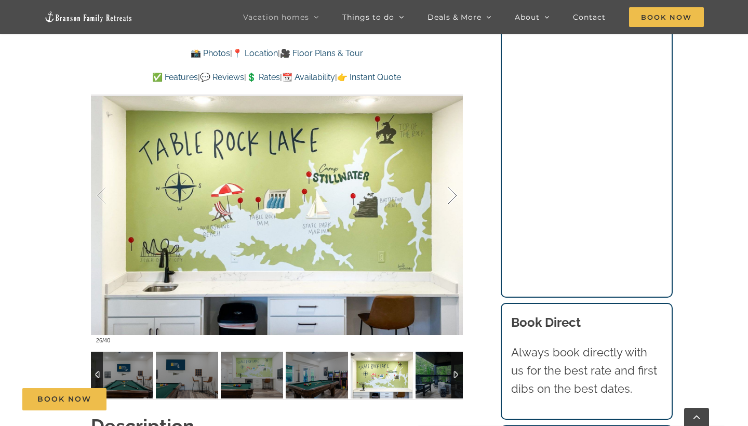
click at [453, 202] on div at bounding box center [442, 196] width 32 height 64
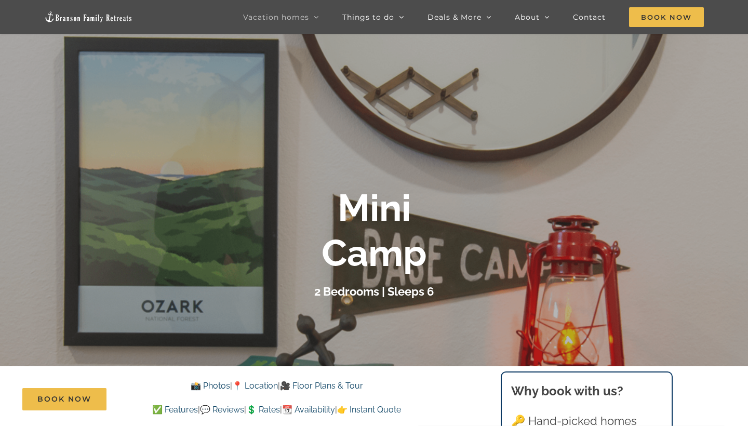
scroll to position [91, 0]
